Goal: Register for event/course

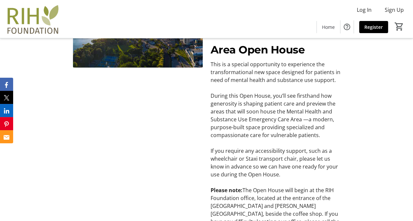
scroll to position [107, 0]
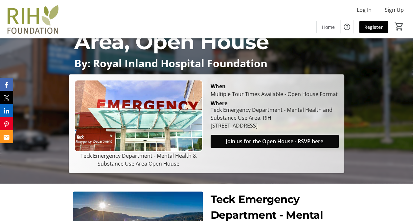
click at [277, 143] on span "Join us for the Open House - RSVP here" at bounding box center [275, 142] width 98 height 8
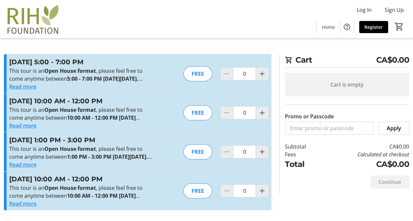
scroll to position [26, 0]
click at [260, 148] on mat-icon "Increment by one" at bounding box center [262, 152] width 8 height 8
type input "1"
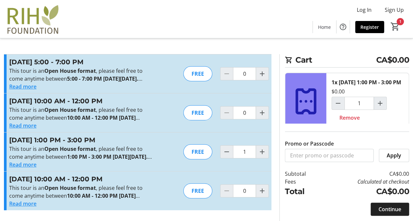
click at [390, 206] on span "Continue" at bounding box center [389, 210] width 23 height 8
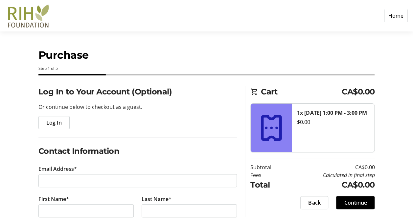
scroll to position [33, 0]
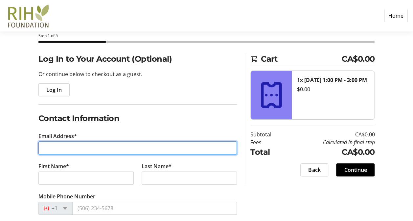
click at [78, 147] on input "Email Address*" at bounding box center [137, 148] width 199 height 13
type input "[EMAIL_ADDRESS][DOMAIN_NAME]"
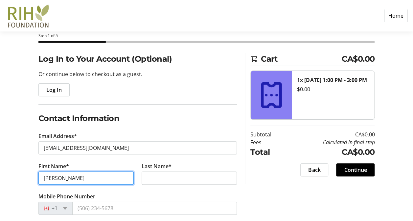
type input "[PERSON_NAME]"
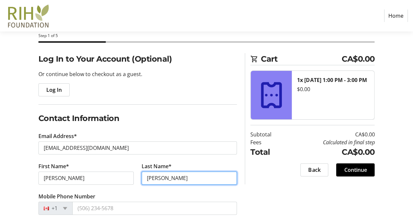
type input "[PERSON_NAME]"
click at [27, 161] on div "Log In to Your Account (Optional) Or continue below to checkout as a guest. Log…" at bounding box center [206, 161] width 413 height 216
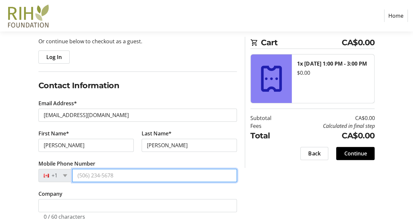
click at [91, 174] on input "Mobile Phone Number" at bounding box center [154, 175] width 165 height 13
type input "[PHONE_NUMBER]"
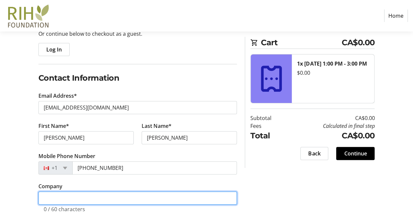
scroll to position [79, 0]
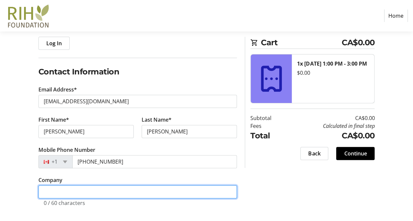
click at [86, 191] on input "Company" at bounding box center [137, 192] width 199 height 13
type input "Acres Enterprises"
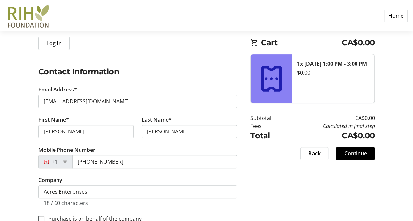
click at [0, 179] on html "Home Purchase Step 1 of 5 Cart CA$0.00 1x [DATE] 1:00 PM - 3:00 PM $0.00 Subtot…" at bounding box center [206, 80] width 413 height 318
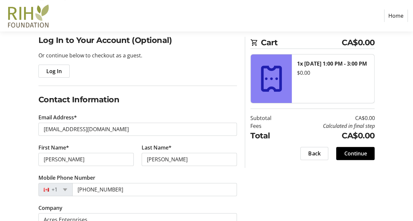
scroll to position [96, 0]
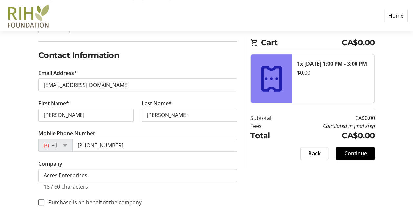
click at [101, 205] on label "Purchase is on behalf of the company" at bounding box center [92, 203] width 97 height 8
click at [44, 205] on input "Purchase is on behalf of the company" at bounding box center [41, 203] width 6 height 6
click at [110, 202] on label "Purchase is on behalf of the company" at bounding box center [92, 203] width 97 height 8
click at [44, 202] on input "Purchase is on behalf of the company" at bounding box center [41, 203] width 6 height 6
checkbox input "false"
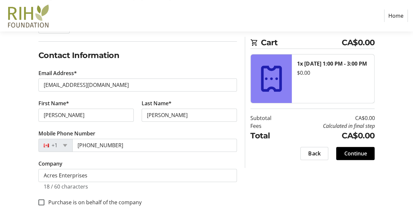
click at [214, 216] on div "Log In to Your Account (Optional) Or continue below to checkout as a guest. Log…" at bounding box center [137, 106] width 199 height 232
click at [346, 154] on span "Continue" at bounding box center [355, 154] width 23 height 8
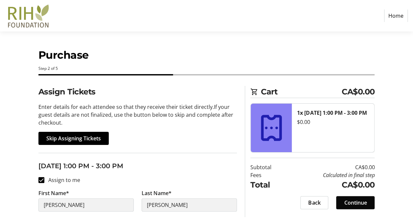
click at [354, 202] on span "Continue" at bounding box center [355, 203] width 23 height 8
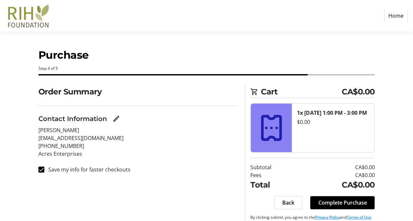
scroll to position [12, 0]
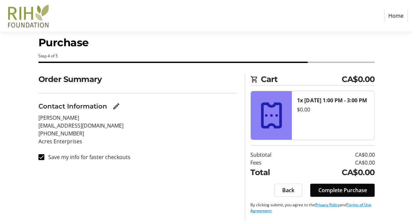
click at [338, 192] on span "Complete Purchase" at bounding box center [342, 191] width 49 height 8
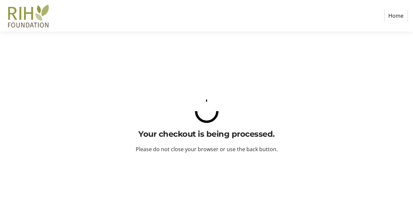
scroll to position [0, 0]
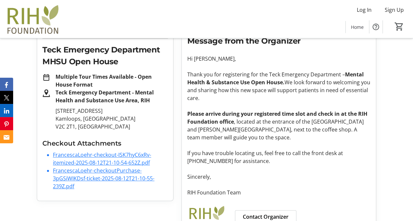
scroll to position [117, 0]
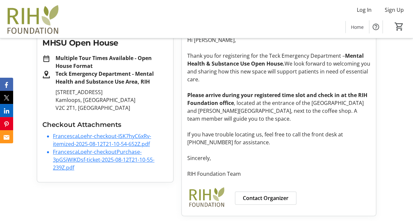
click at [110, 139] on li "FrancescaLoehr-checkout-ISK7hyC6xRv-itemized-2025-08-12T21-10-54-652Z.pdf" at bounding box center [110, 140] width 115 height 16
click at [107, 145] on link "FrancescaLoehr-checkout-ISK7hyC6xRv-itemized-2025-08-12T21-10-54-652Z.pdf" at bounding box center [102, 140] width 98 height 15
drag, startPoint x: 395, startPoint y: 69, endPoint x: 375, endPoint y: 77, distance: 21.8
click at [395, 69] on tr-checkout-order-details-ui "Purchase Complete! check_circle Your receipt has been sent to your email. If yo…" at bounding box center [206, 82] width 413 height 279
